Goal: Book appointment/travel/reservation

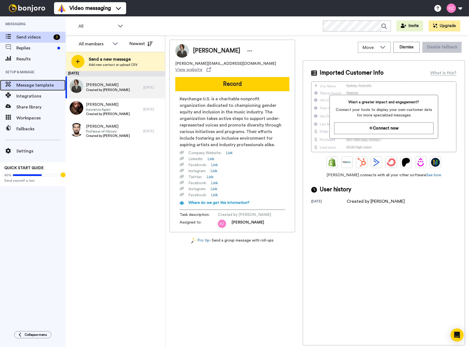
click at [34, 81] on div "Message template" at bounding box center [33, 85] width 66 height 11
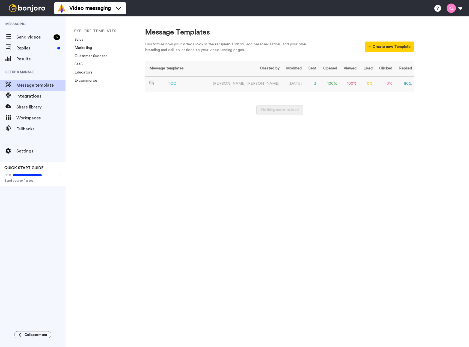
click at [170, 82] on div "TCC" at bounding box center [172, 84] width 9 height 6
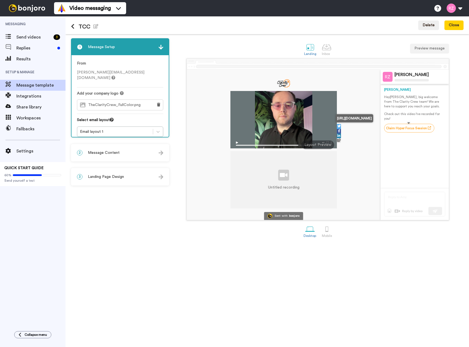
click at [406, 127] on link "Claim Hyper Focus Session" at bounding box center [409, 128] width 50 height 9
click at [410, 129] on link "Claim Hyper Focus Session" at bounding box center [409, 128] width 50 height 9
drag, startPoint x: 424, startPoint y: 128, endPoint x: 415, endPoint y: 129, distance: 9.0
click at [415, 129] on link "Claim Hyper Focus Session" at bounding box center [409, 128] width 50 height 9
drag, startPoint x: 417, startPoint y: 127, endPoint x: 438, endPoint y: 141, distance: 25.6
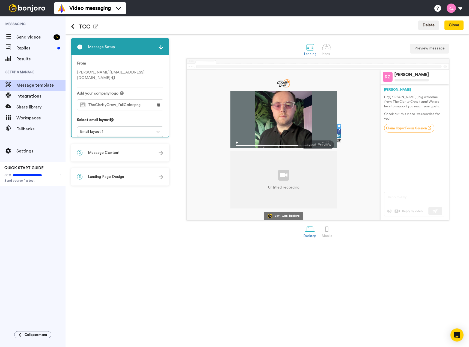
click at [438, 141] on div "Danny Hey Tom , big welcome from The Clarity Crew team! We are here to support …" at bounding box center [414, 136] width 61 height 104
click at [325, 48] on div at bounding box center [327, 47] width 10 height 10
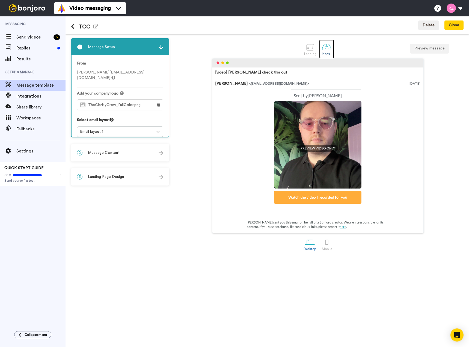
scroll to position [63, 0]
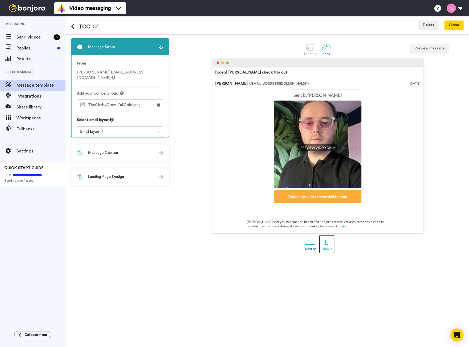
click at [325, 239] on div at bounding box center [327, 242] width 10 height 10
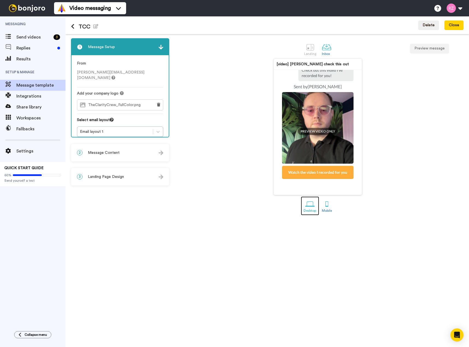
click at [311, 205] on div at bounding box center [310, 204] width 10 height 10
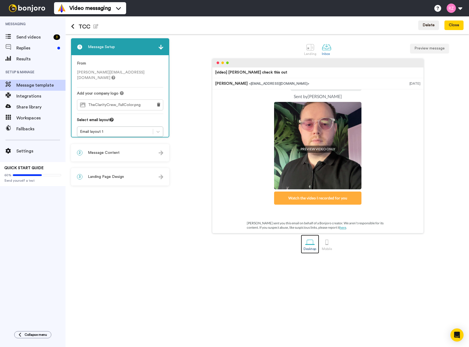
scroll to position [63, 0]
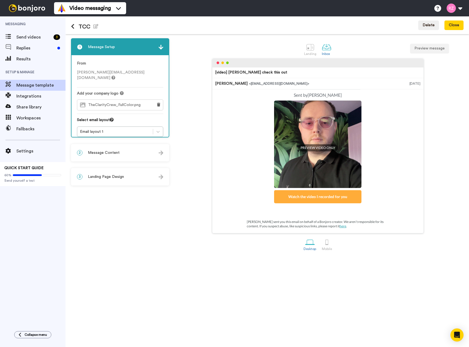
click at [318, 197] on div "Watch the video I recorded for you" at bounding box center [317, 196] width 87 height 13
click at [433, 49] on button "Preview message" at bounding box center [429, 49] width 39 height 10
click at [308, 49] on div at bounding box center [311, 47] width 10 height 10
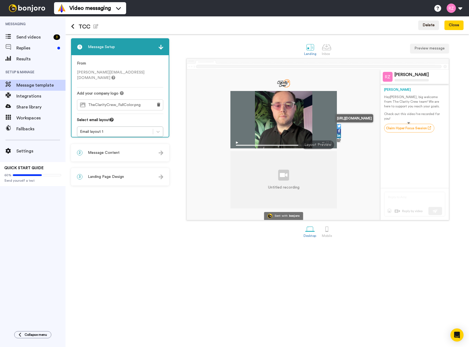
click at [417, 128] on link "Claim Hyper Focus Session" at bounding box center [409, 128] width 50 height 9
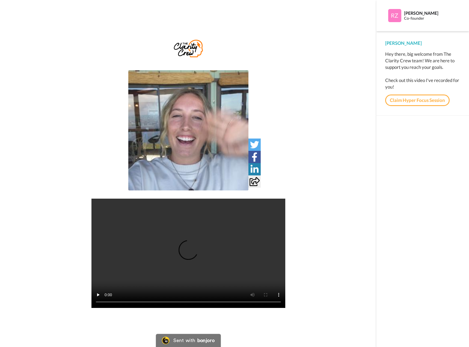
click at [419, 102] on link "Claim Hyper Focus Session" at bounding box center [417, 99] width 64 height 11
click at [202, 124] on video at bounding box center [188, 130] width 120 height 120
click at [168, 159] on video at bounding box center [188, 130] width 120 height 120
click at [419, 99] on link "Claim Hyper Focus Session" at bounding box center [417, 99] width 64 height 11
